Goal: Transaction & Acquisition: Purchase product/service

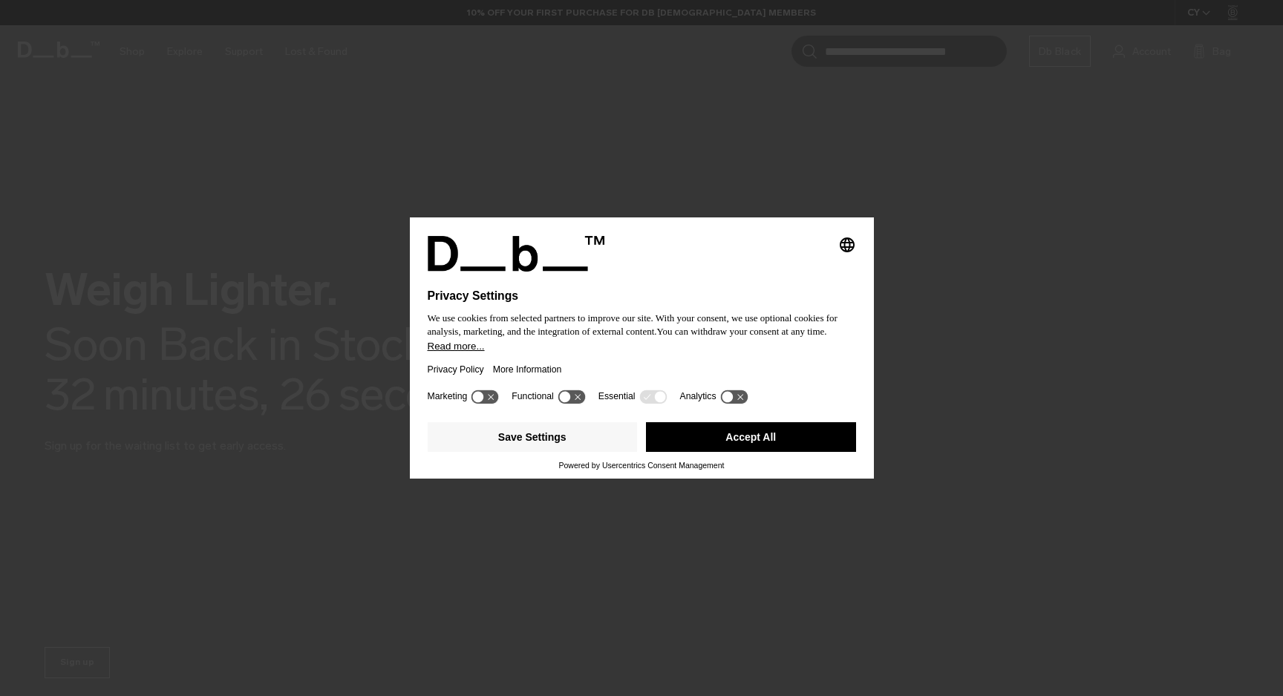
click at [737, 444] on button "Accept All" at bounding box center [751, 437] width 210 height 30
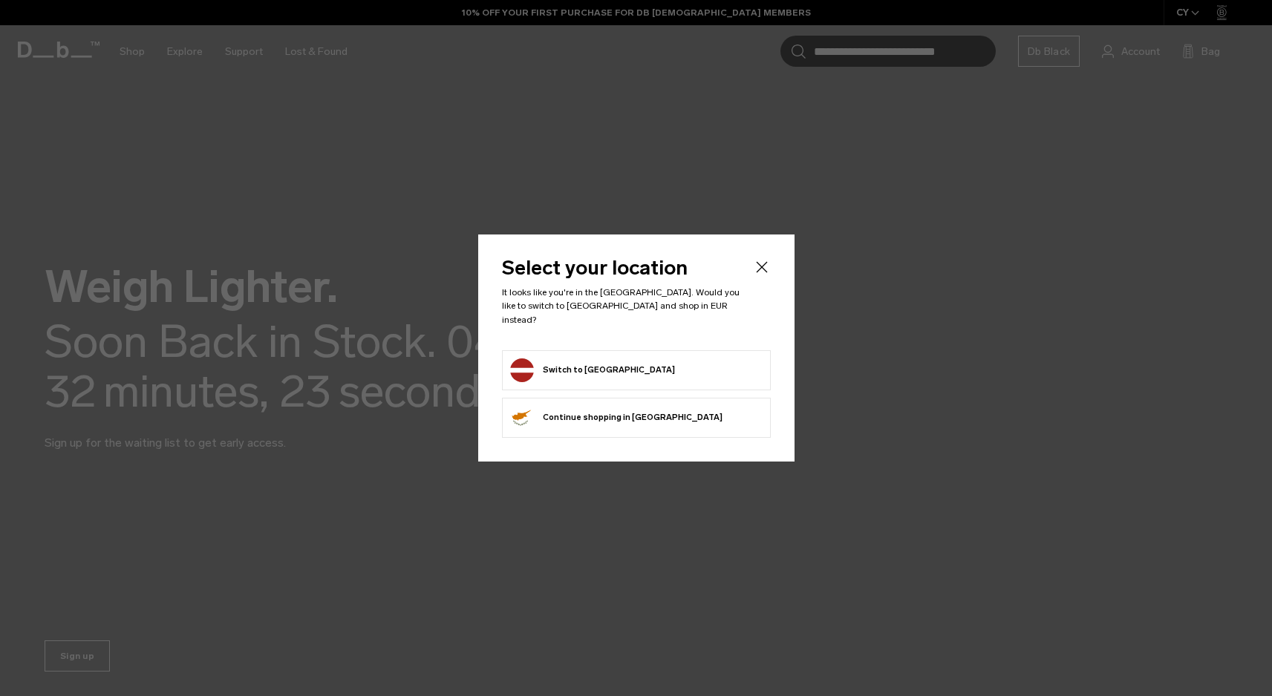
click at [764, 276] on icon "Close" at bounding box center [762, 267] width 18 height 18
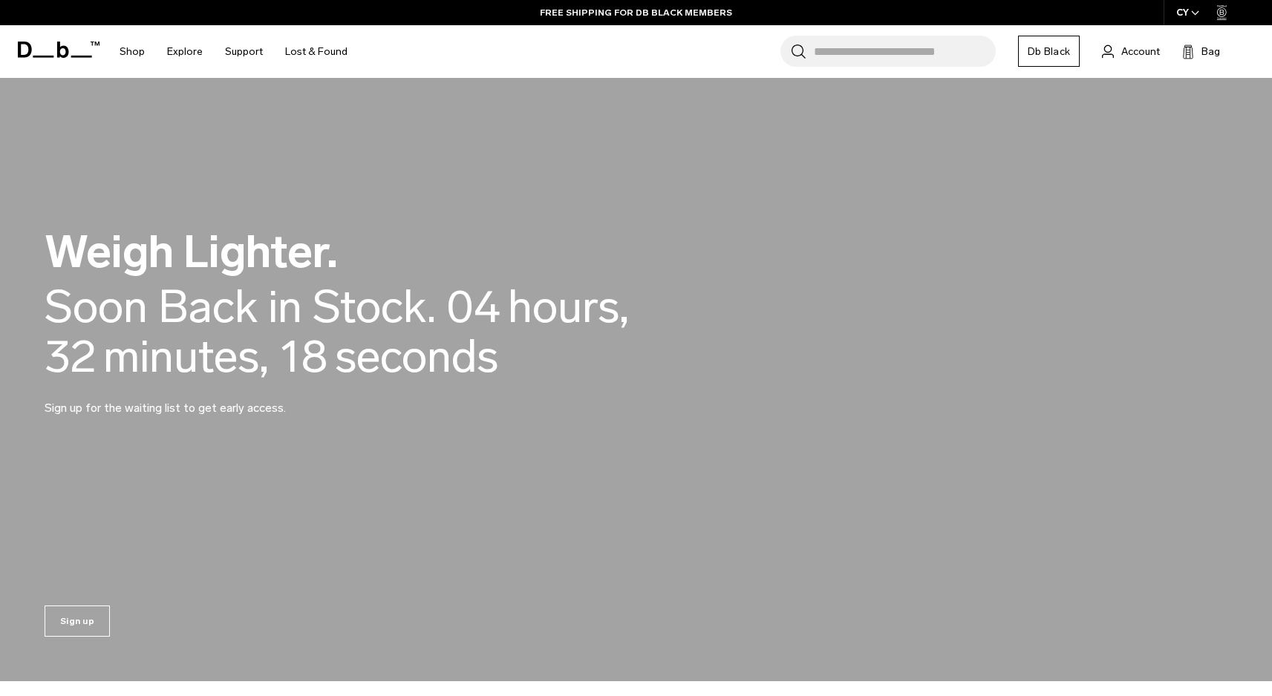
scroll to position [586, 0]
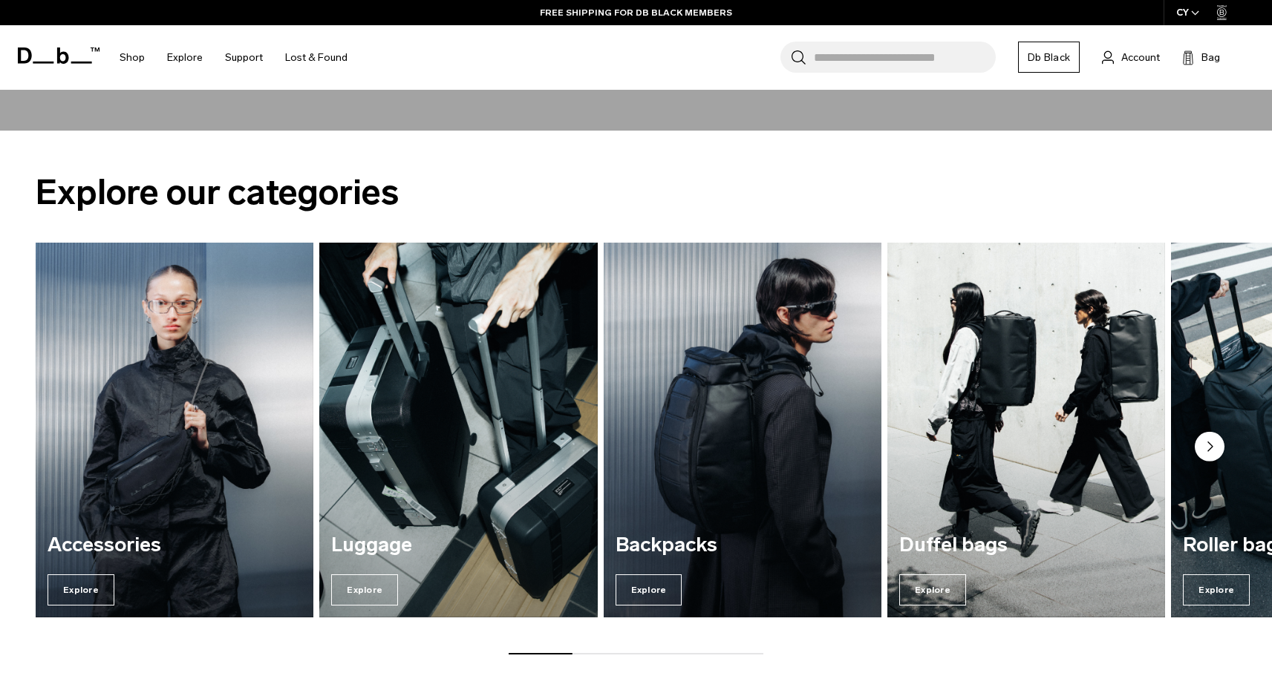
click at [727, 432] on img "3 / 7" at bounding box center [742, 430] width 287 height 387
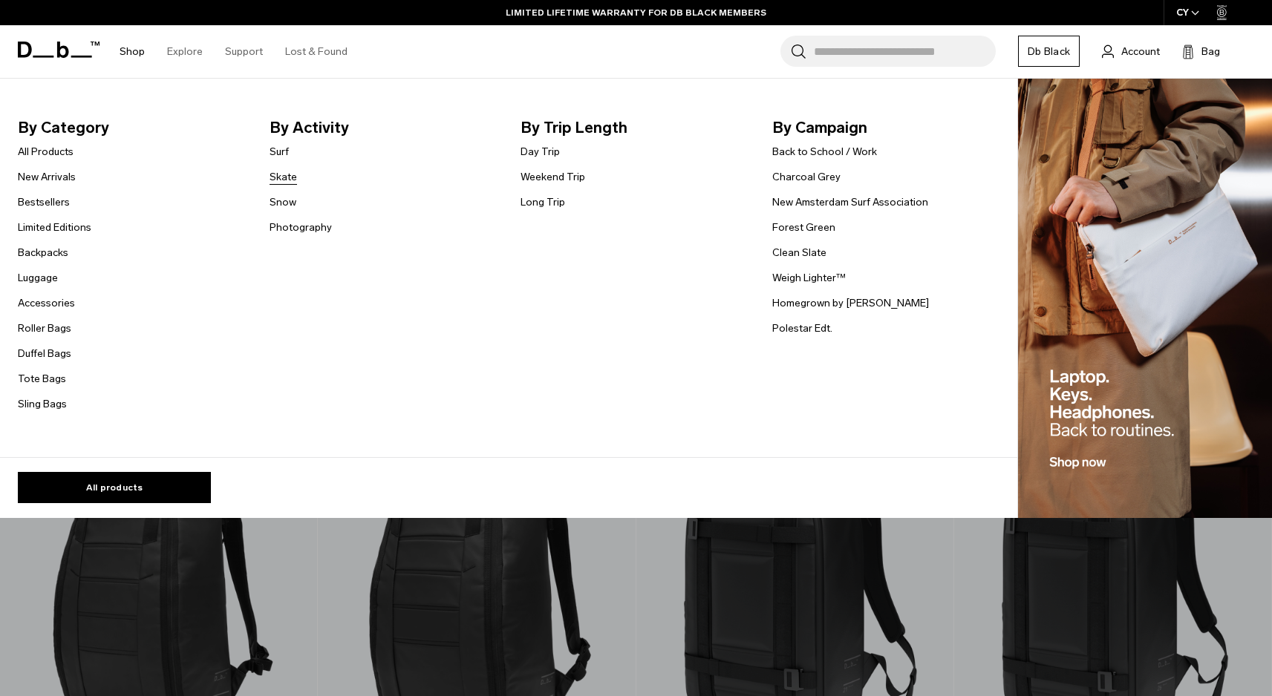
click at [273, 181] on link "Skate" at bounding box center [282, 177] width 27 height 16
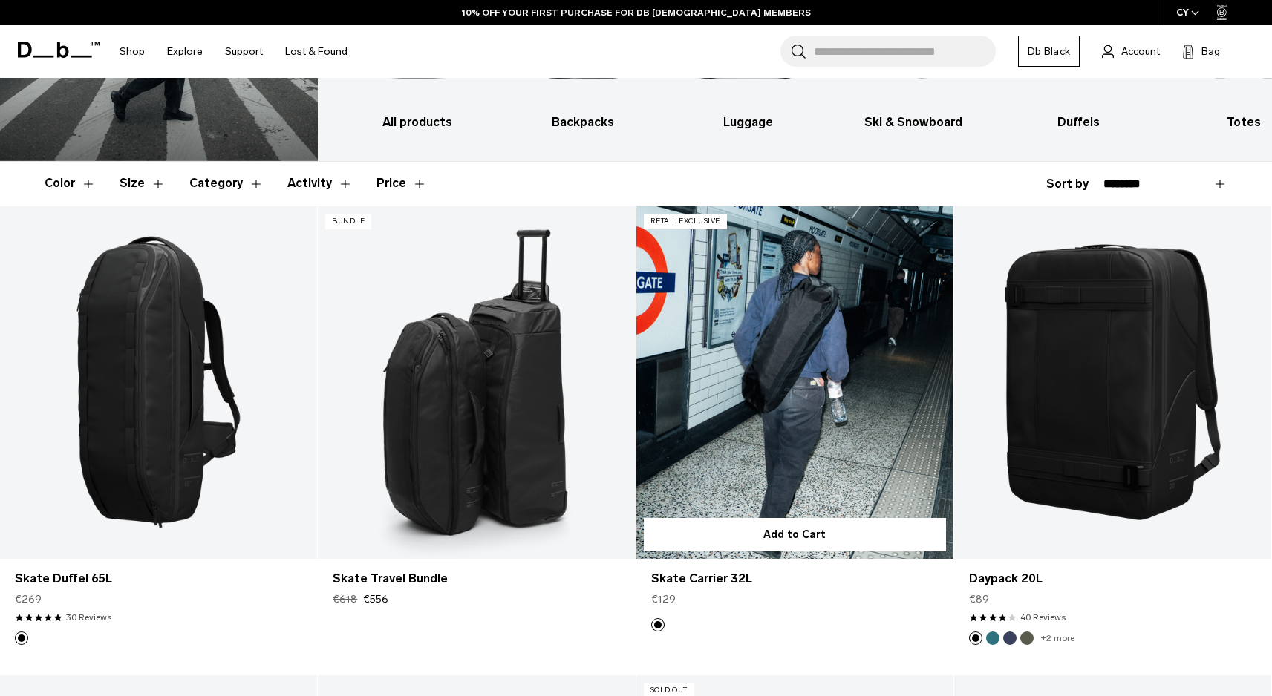
click at [751, 375] on link "Skate Carrier 32L" at bounding box center [794, 382] width 317 height 353
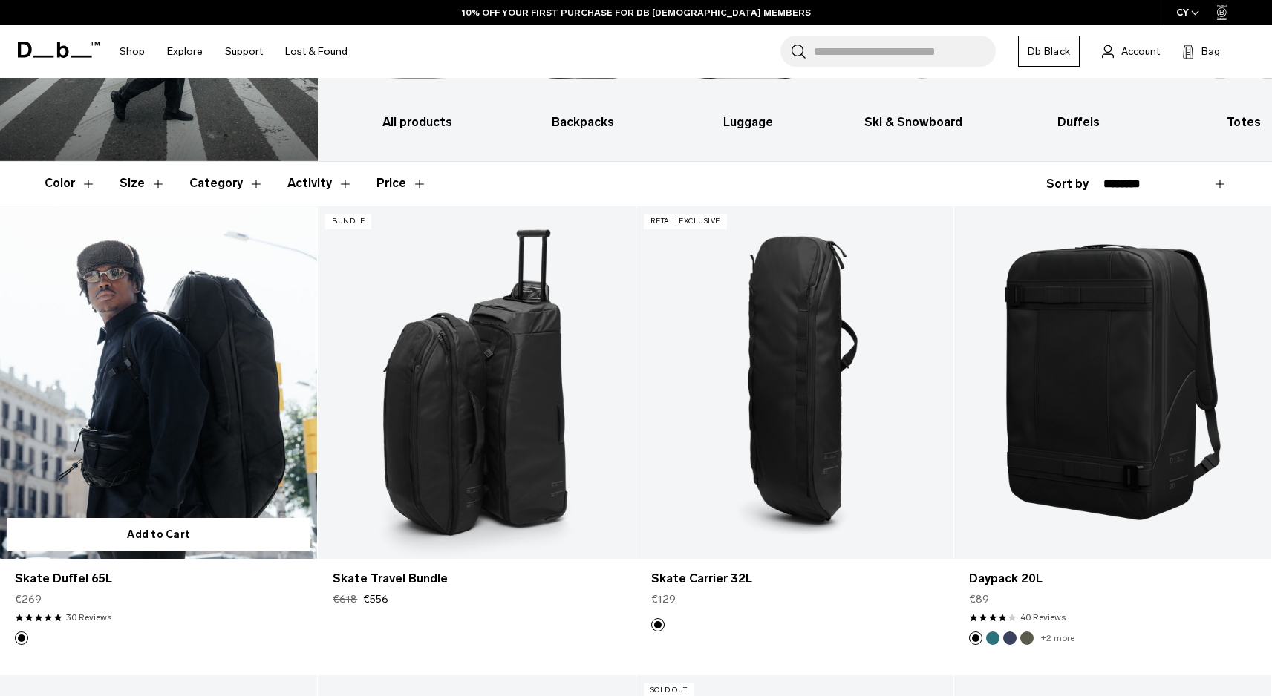
click at [167, 347] on link "Skate Duffel 65L" at bounding box center [158, 382] width 317 height 353
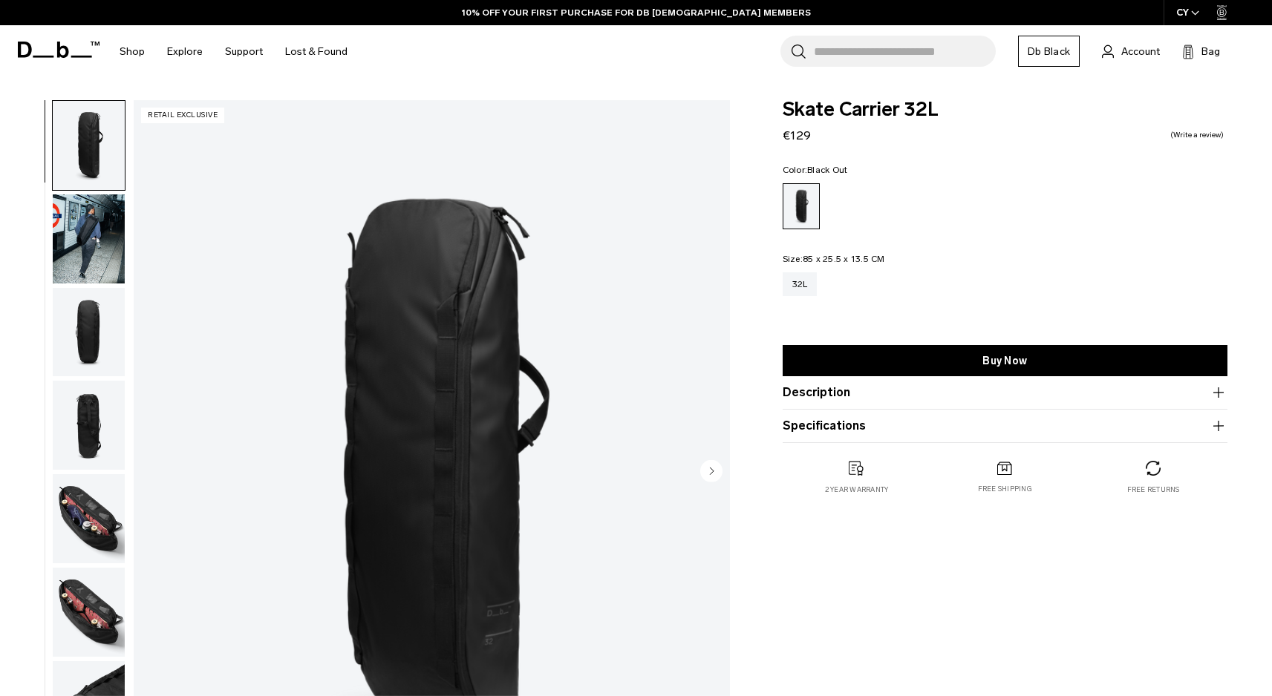
drag, startPoint x: 104, startPoint y: 315, endPoint x: 78, endPoint y: 417, distance: 105.0
click at [104, 315] on img "button" at bounding box center [89, 332] width 72 height 89
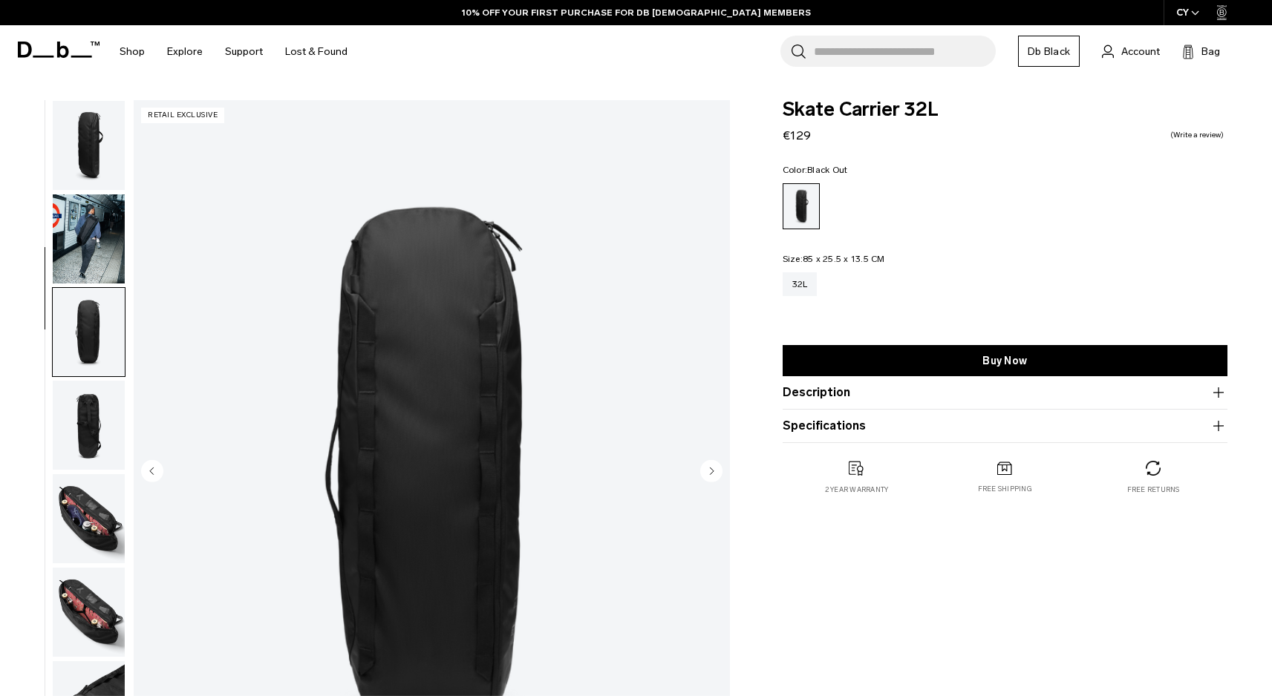
click at [76, 426] on ul at bounding box center [88, 472] width 73 height 745
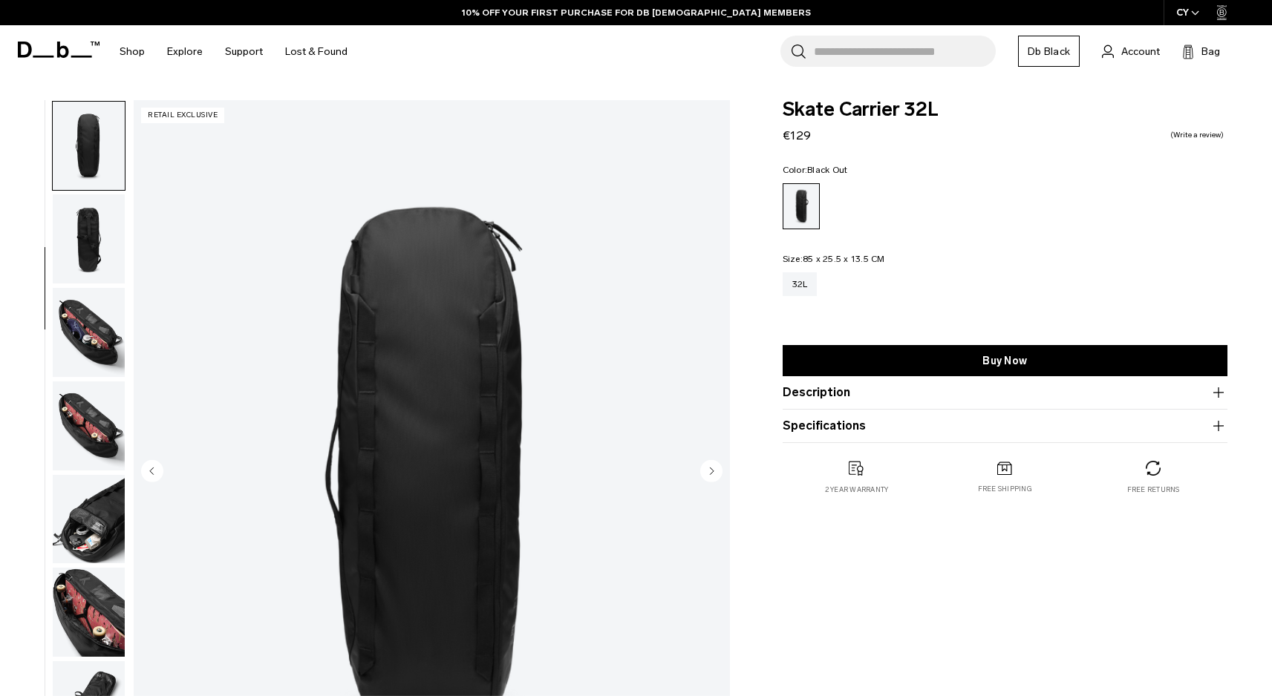
click at [90, 360] on img "button" at bounding box center [89, 332] width 72 height 89
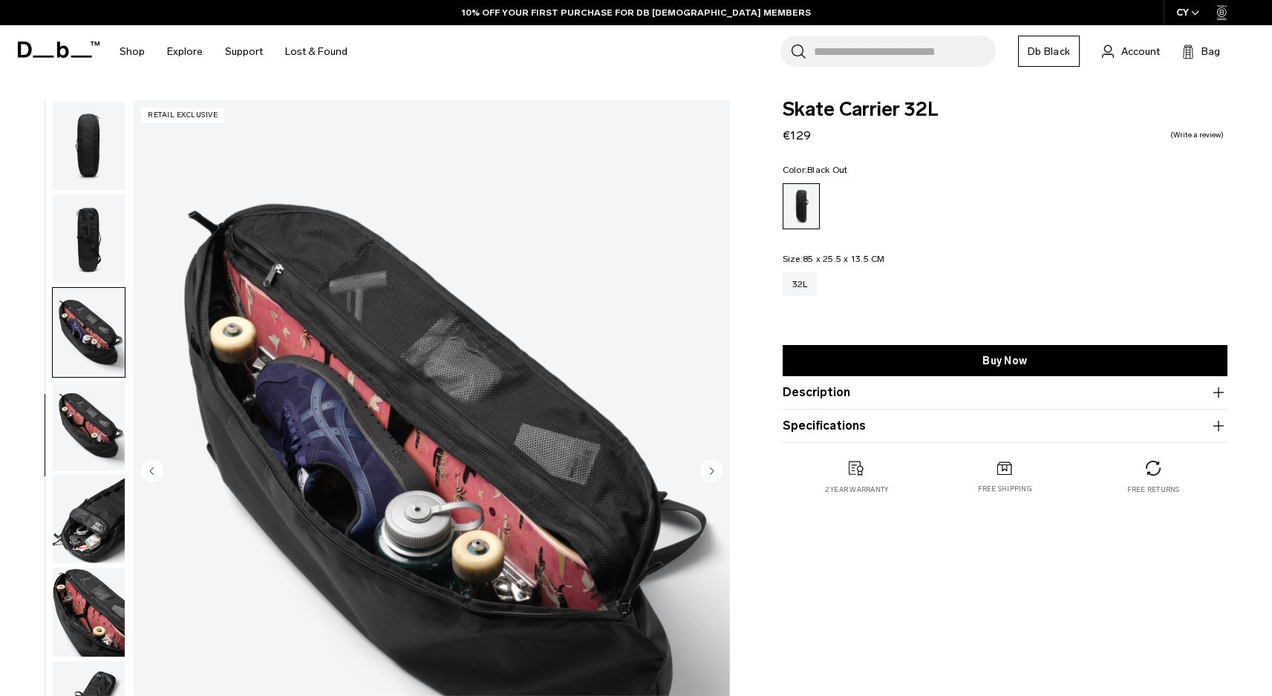
scroll to position [197, 0]
click at [79, 425] on img "button" at bounding box center [89, 426] width 72 height 89
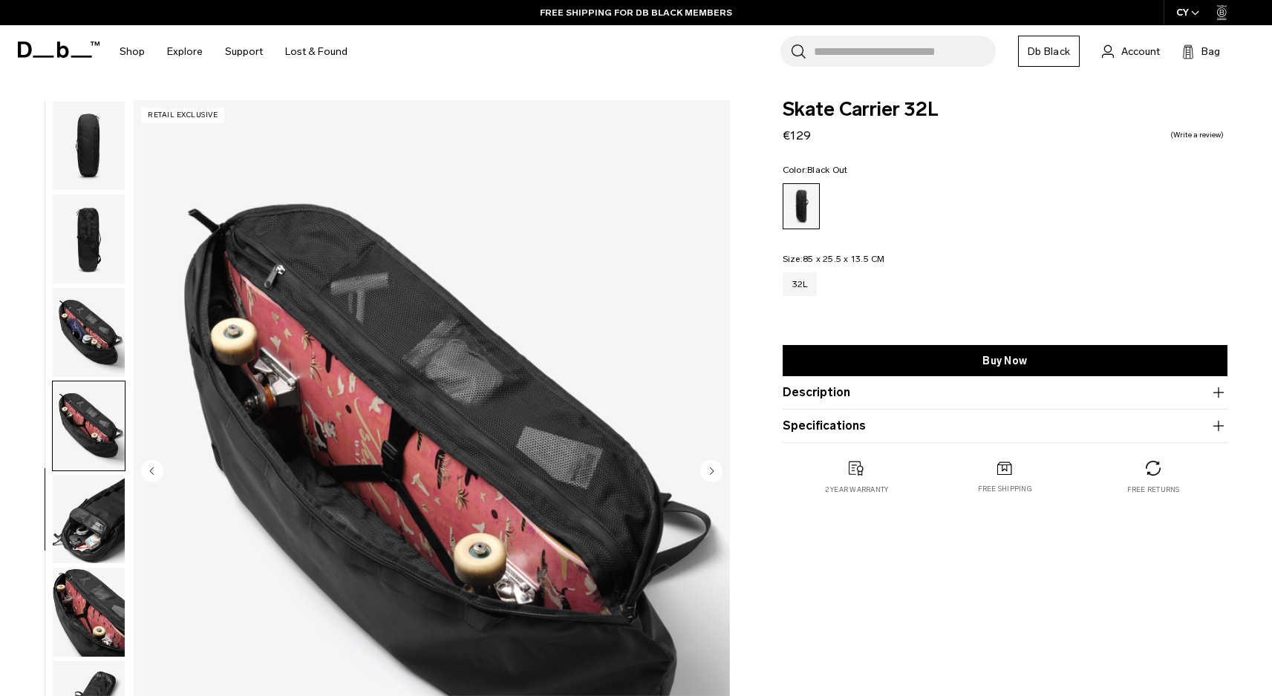
click at [85, 529] on img "button" at bounding box center [89, 519] width 72 height 89
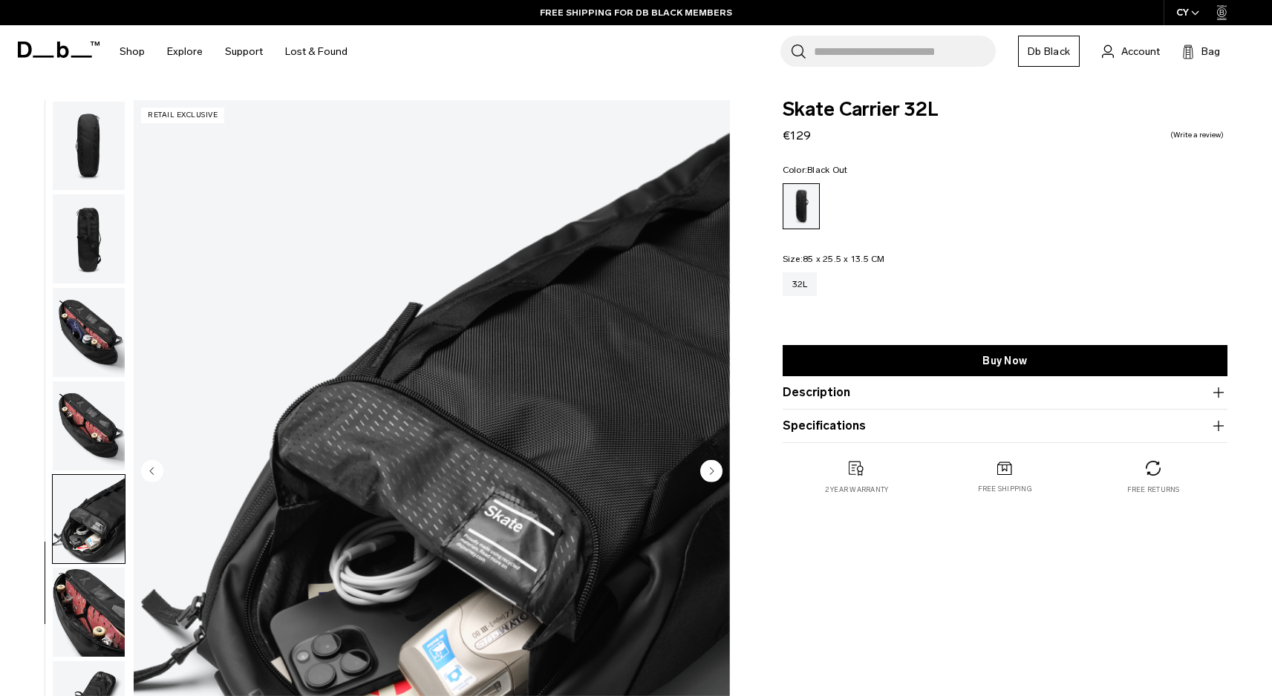
click at [84, 585] on img "button" at bounding box center [89, 612] width 72 height 89
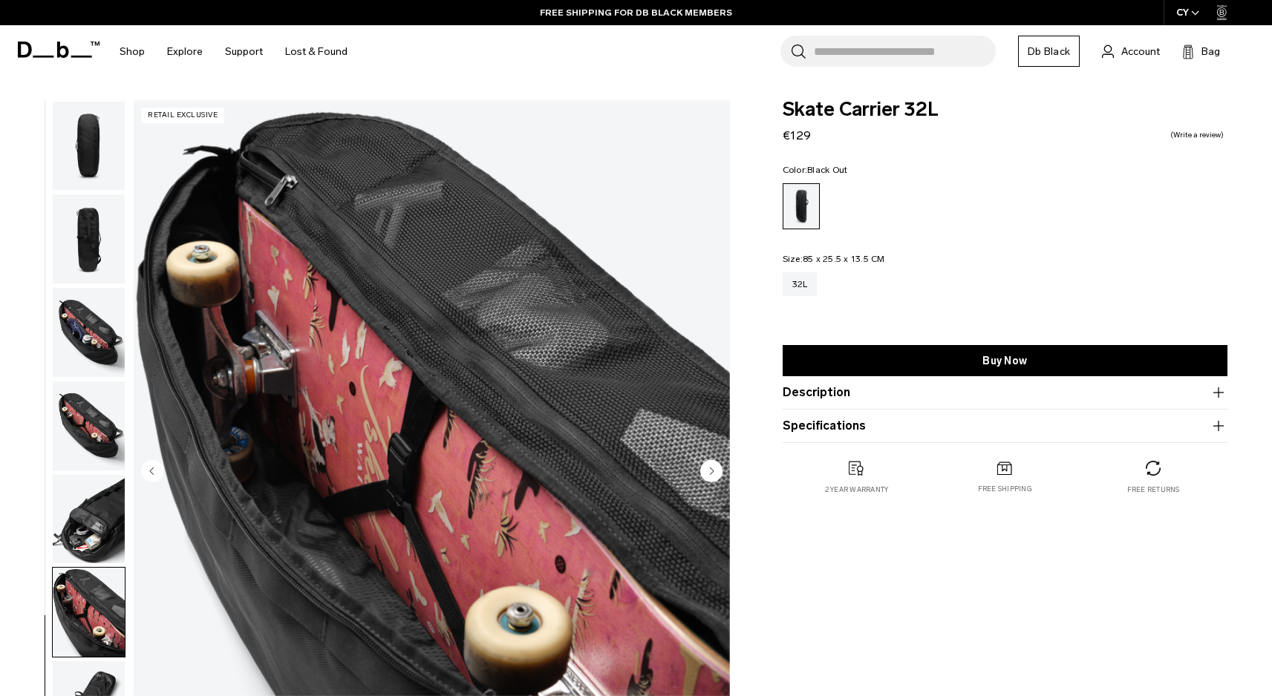
click at [85, 677] on img "button" at bounding box center [89, 705] width 72 height 89
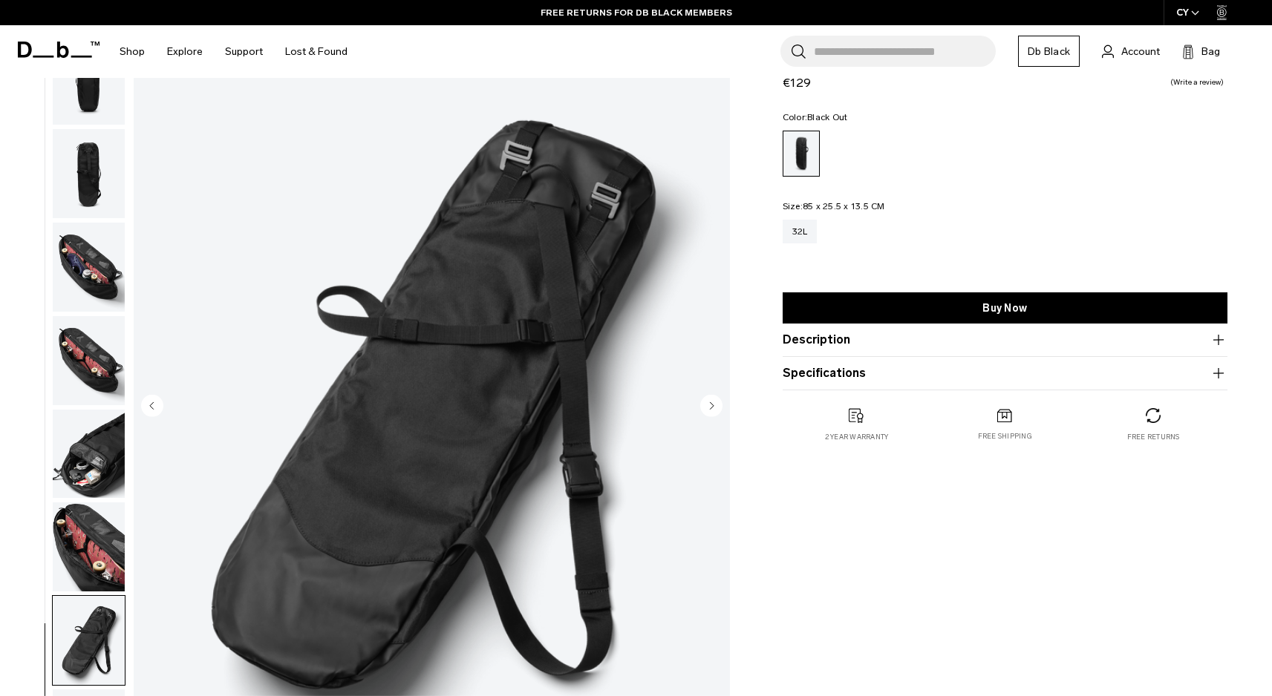
scroll to position [98, 0]
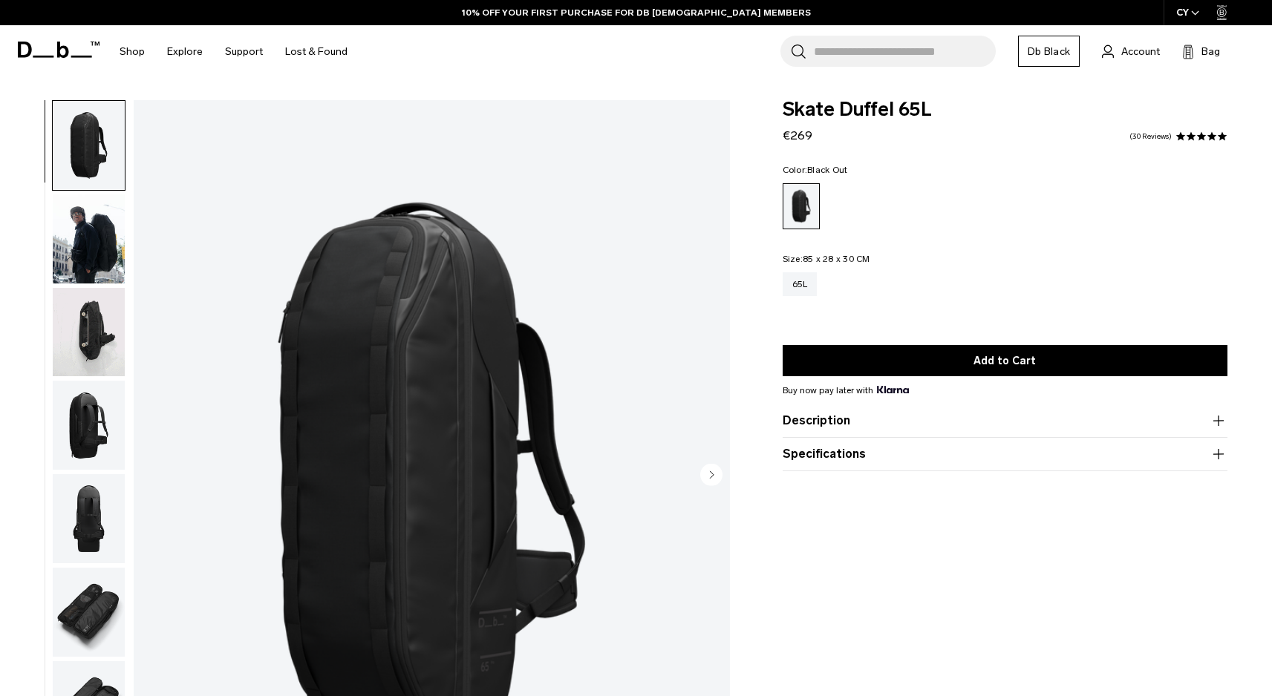
click at [354, 279] on img "1 / 12" at bounding box center [432, 476] width 596 height 745
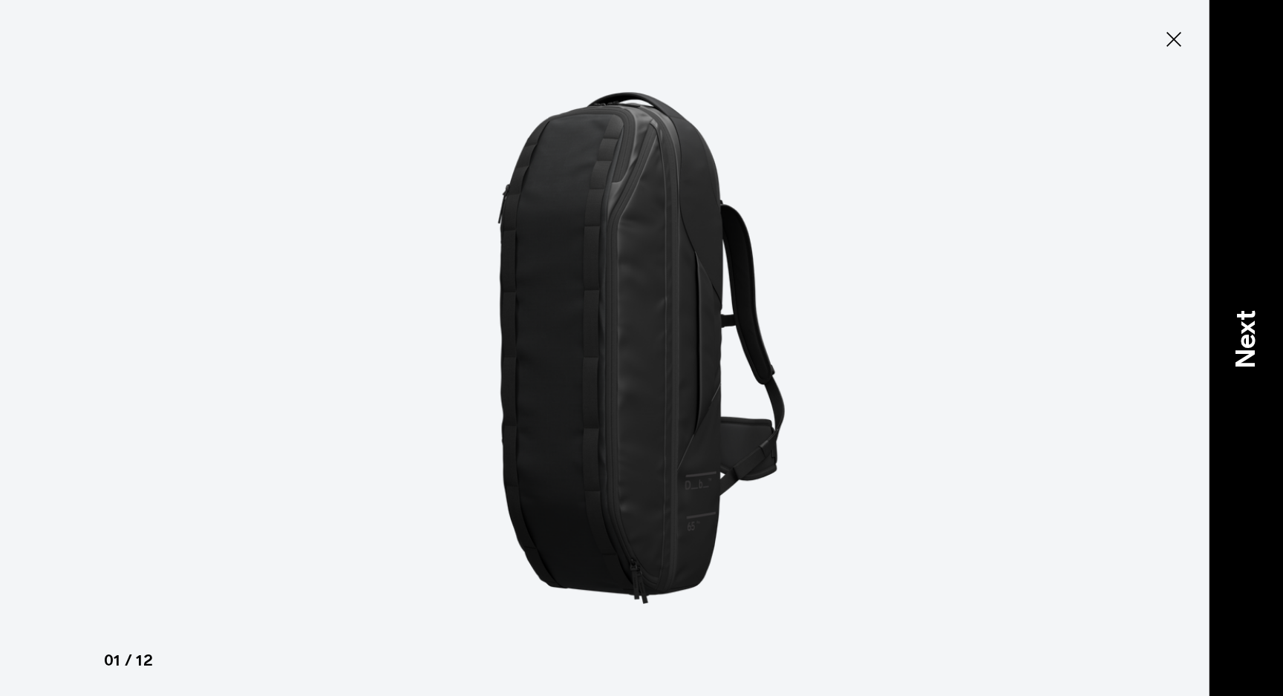
click at [1246, 328] on p "Next" at bounding box center [1246, 339] width 40 height 59
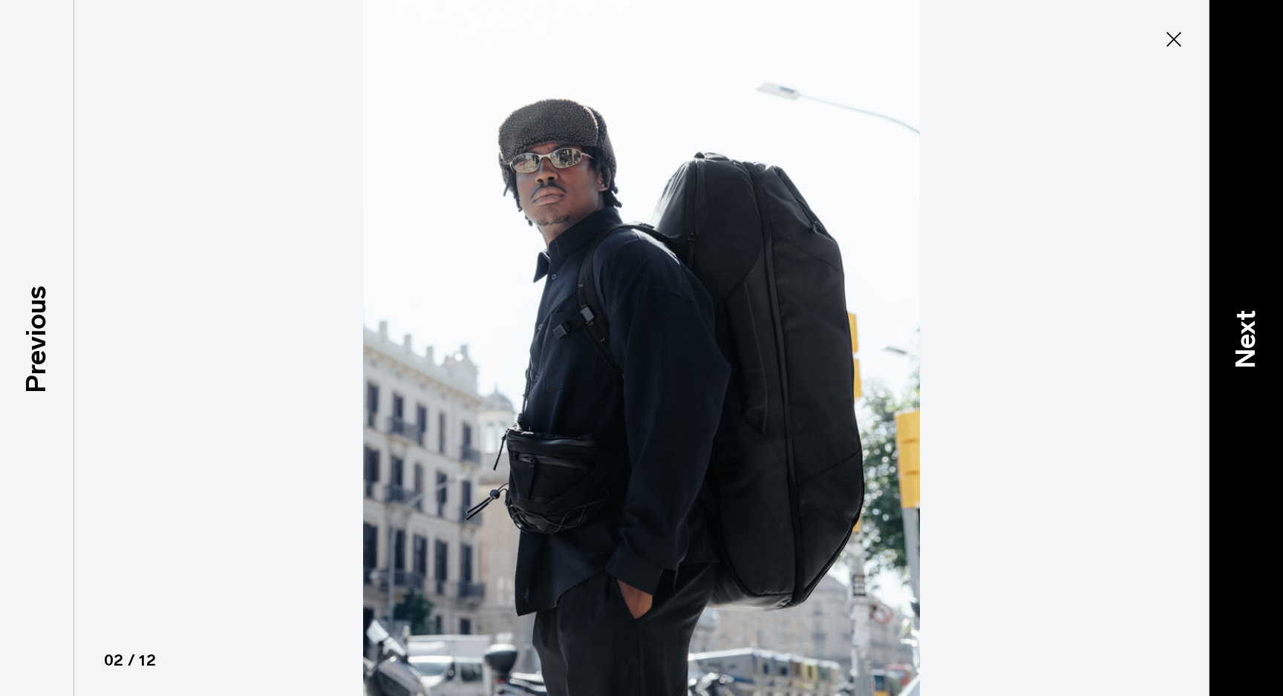
click at [1246, 328] on p "Next" at bounding box center [1246, 339] width 40 height 59
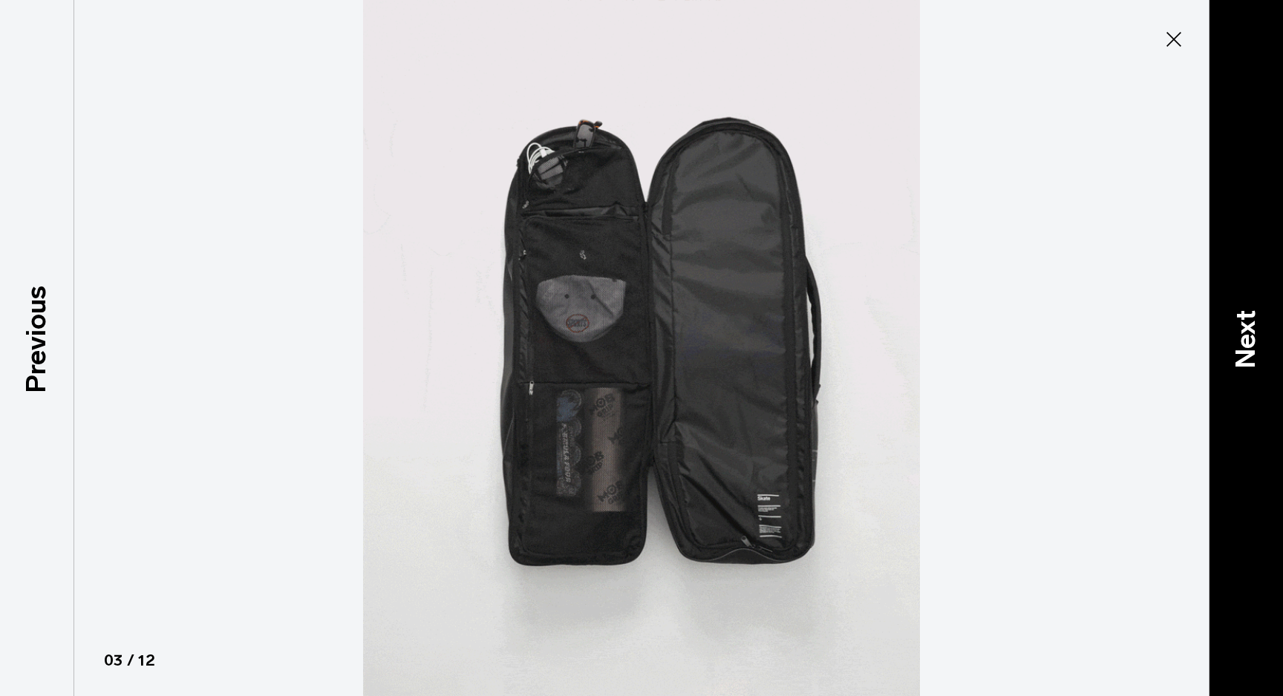
click at [1246, 328] on p "Next" at bounding box center [1246, 339] width 40 height 59
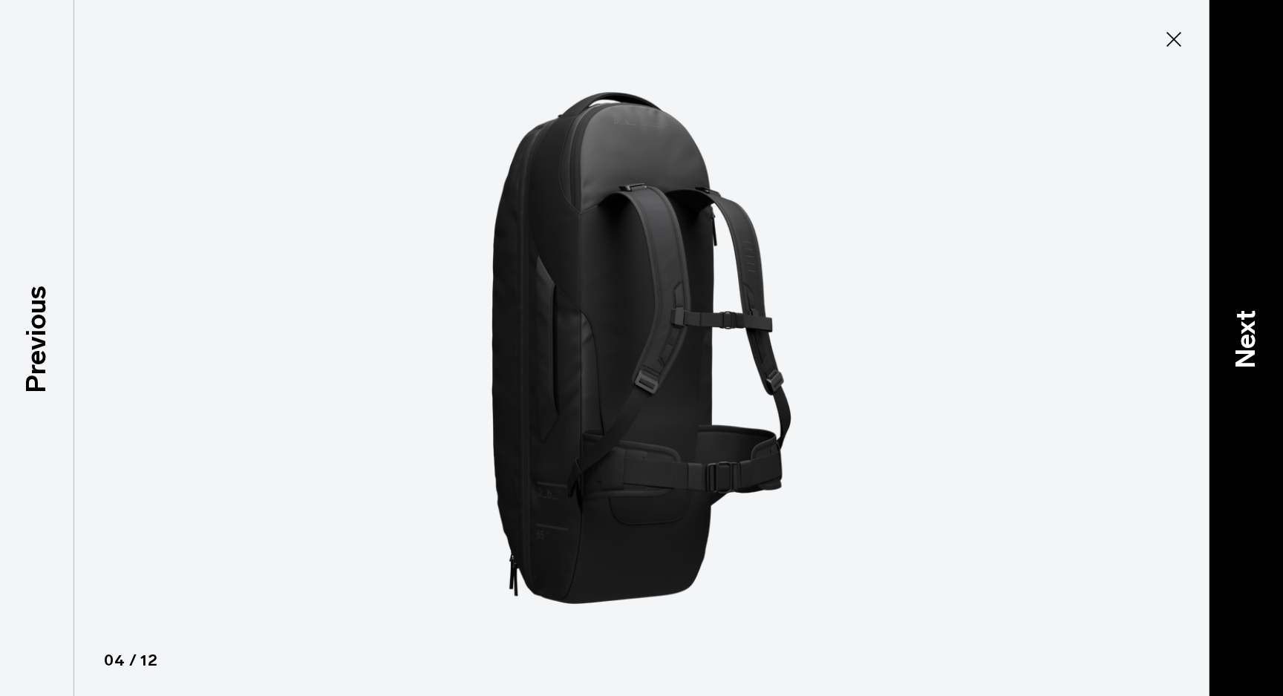
click at [1246, 328] on p "Next" at bounding box center [1246, 339] width 40 height 59
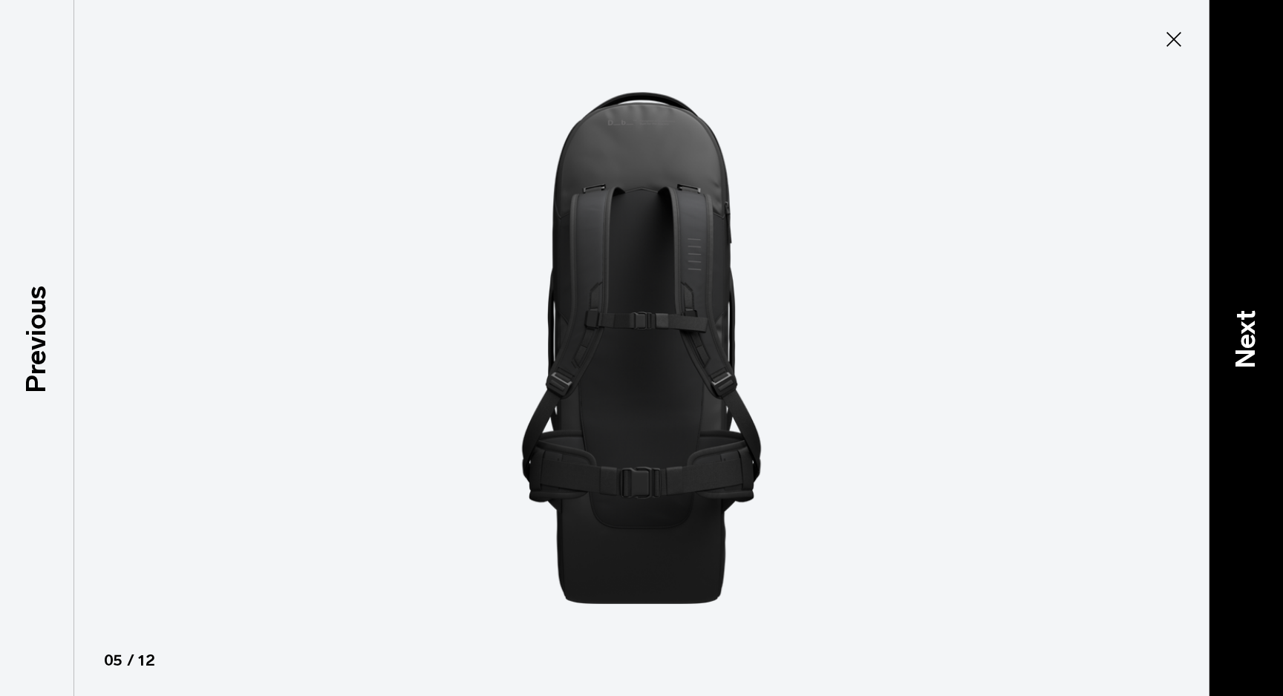
click at [1246, 328] on p "Next" at bounding box center [1246, 339] width 40 height 59
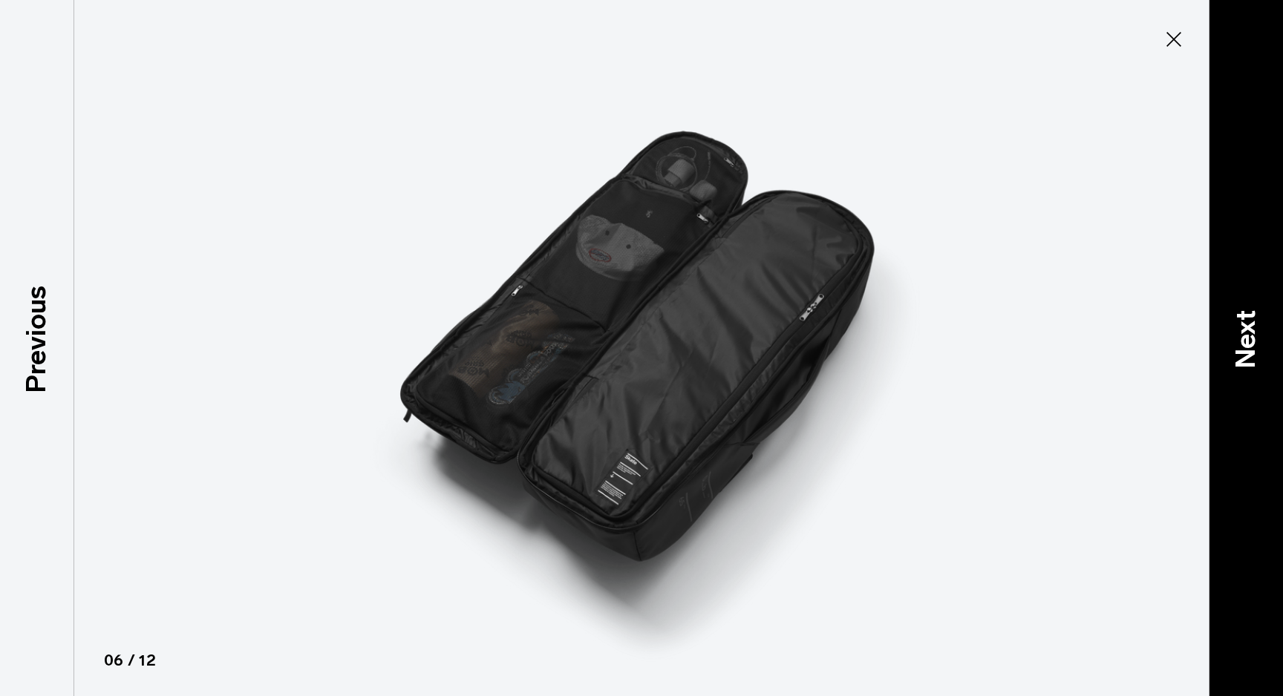
click at [1246, 328] on p "Next" at bounding box center [1246, 339] width 40 height 59
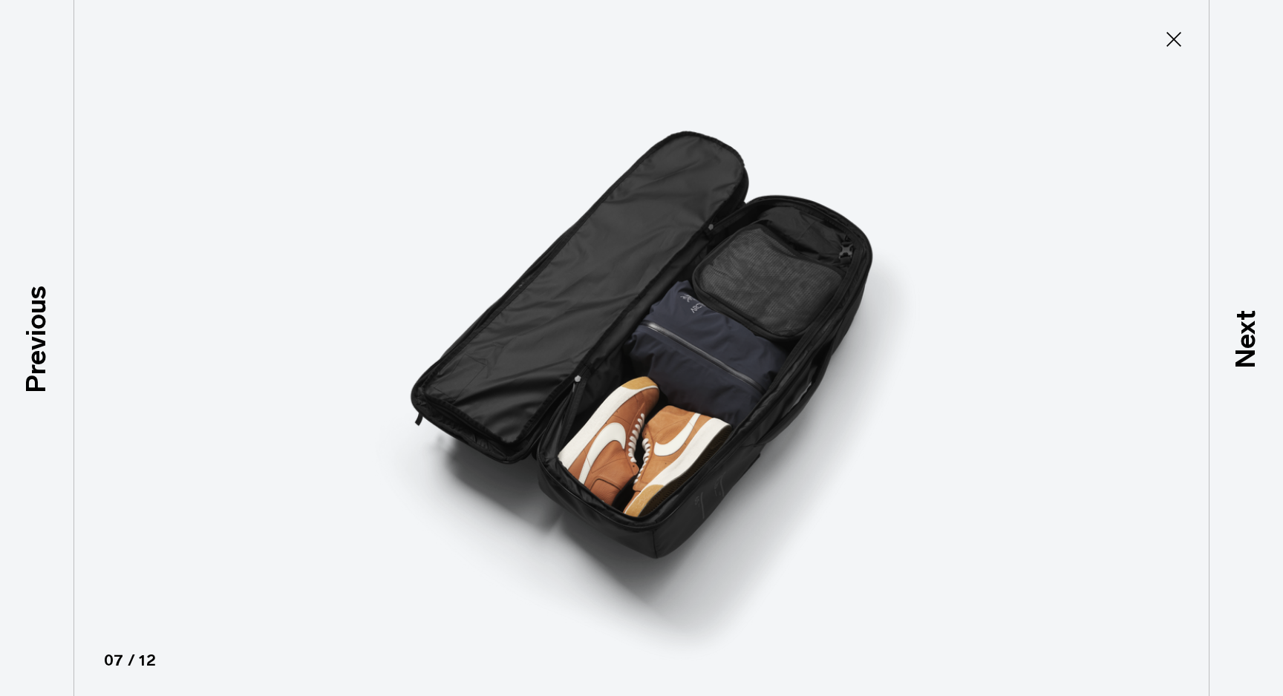
click at [1180, 43] on icon at bounding box center [1174, 39] width 24 height 24
